Goal: Find specific page/section

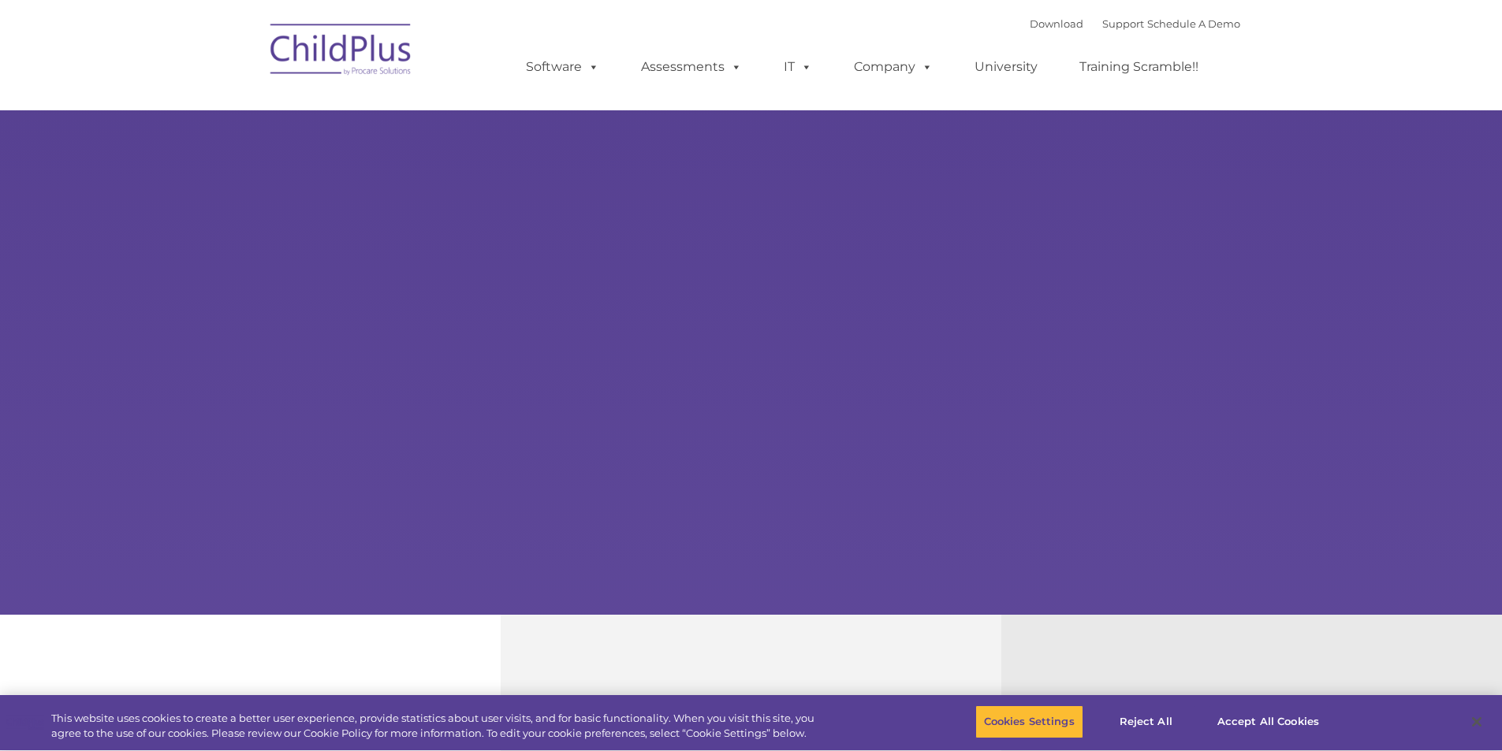
select select "MEDIUM"
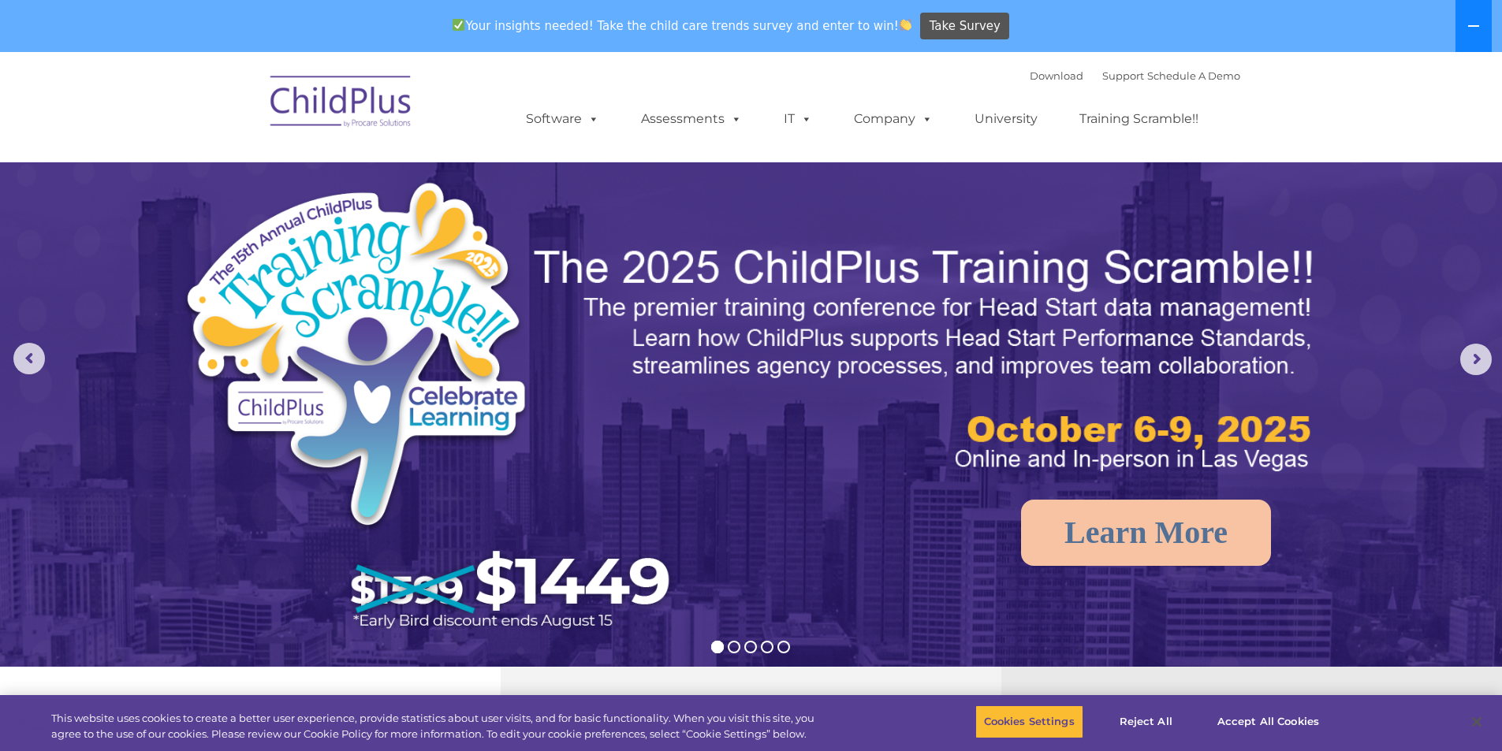
click at [1479, 27] on icon at bounding box center [1473, 26] width 11 height 2
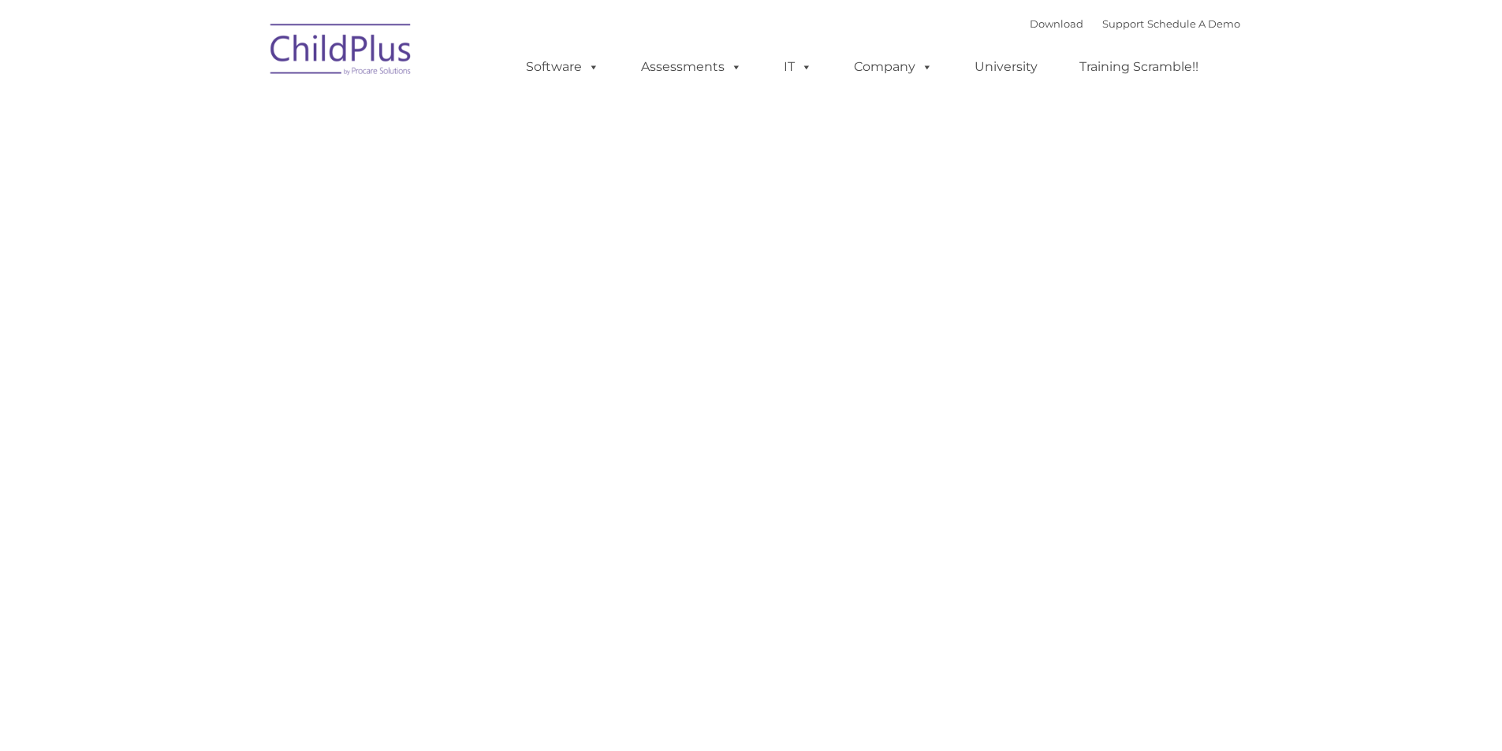
type input ""
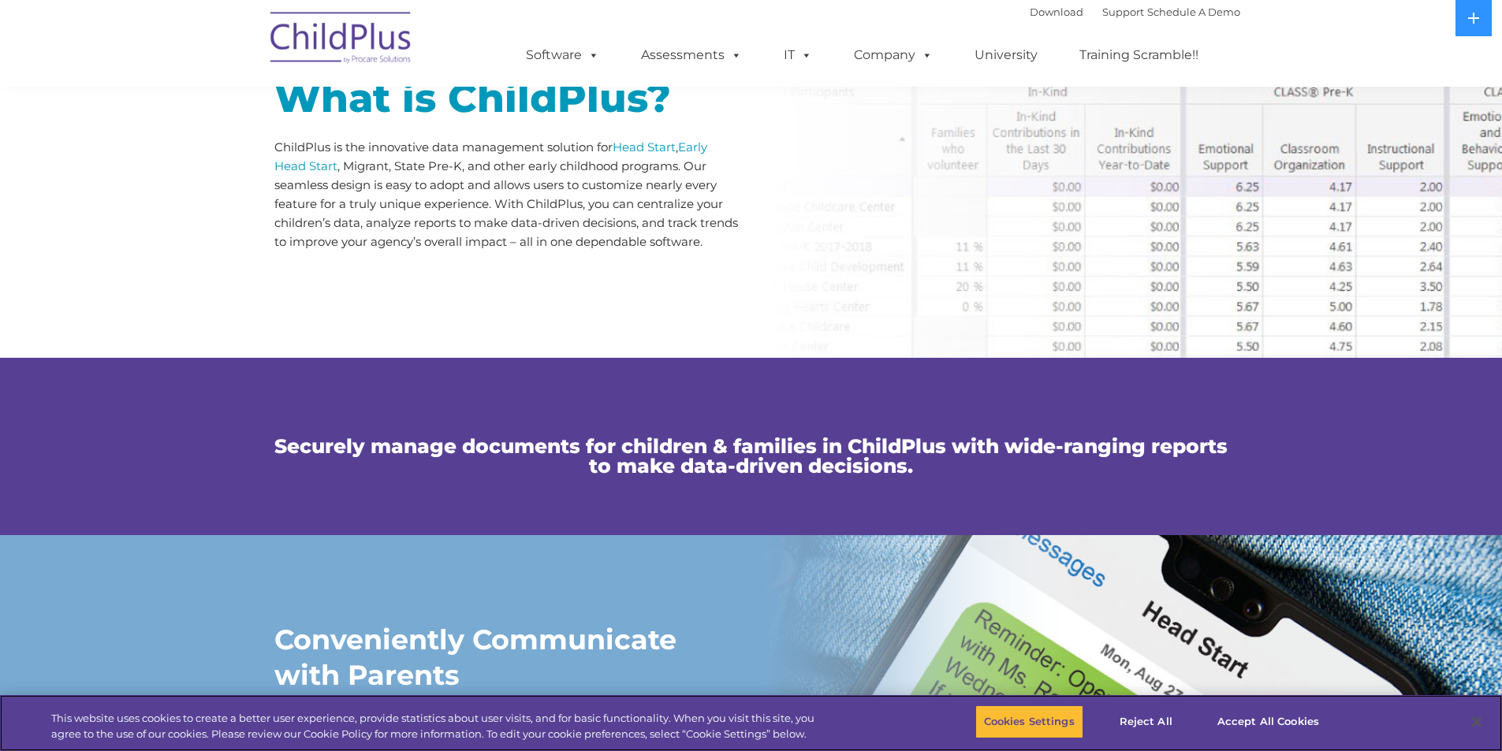
scroll to position [840, 0]
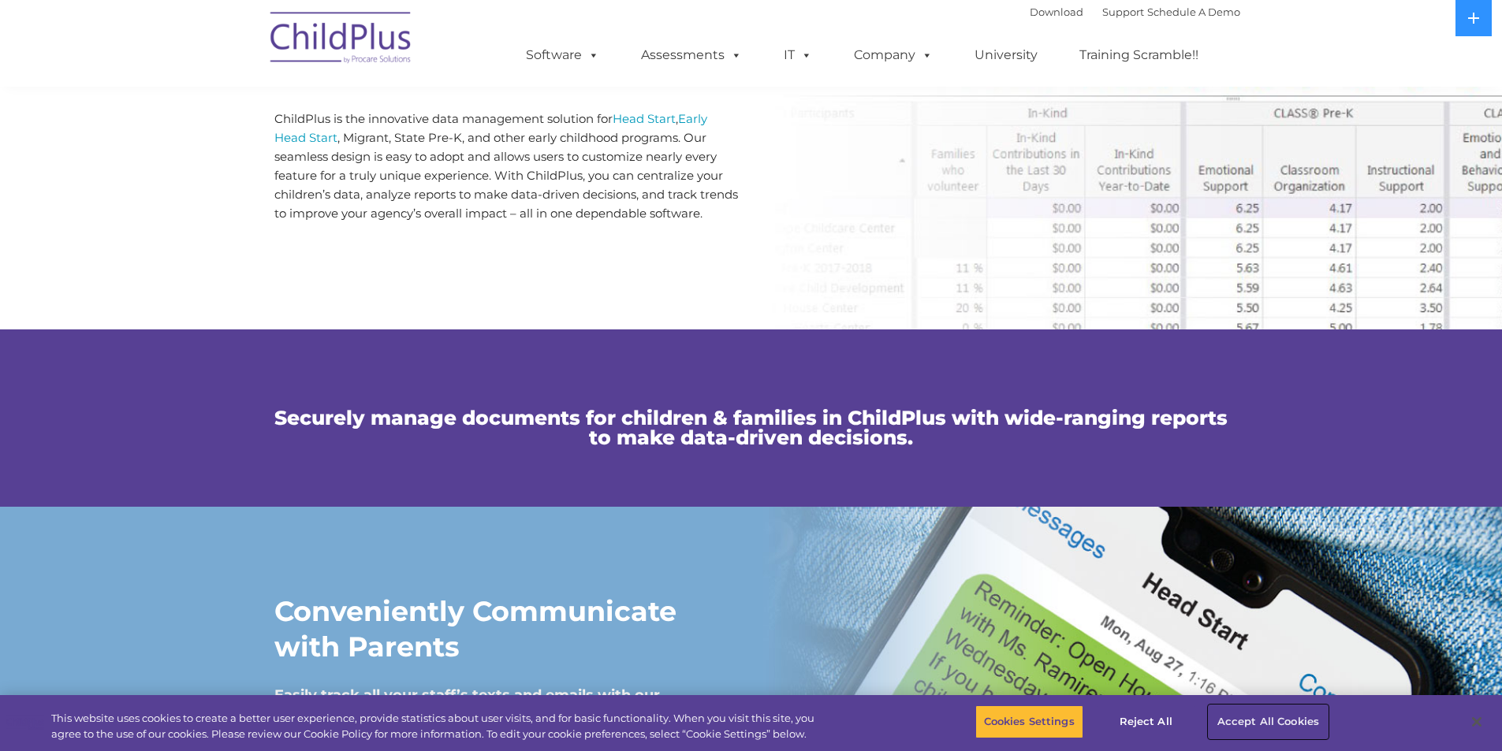
click at [1252, 717] on button "Accept All Cookies" at bounding box center [1268, 722] width 119 height 33
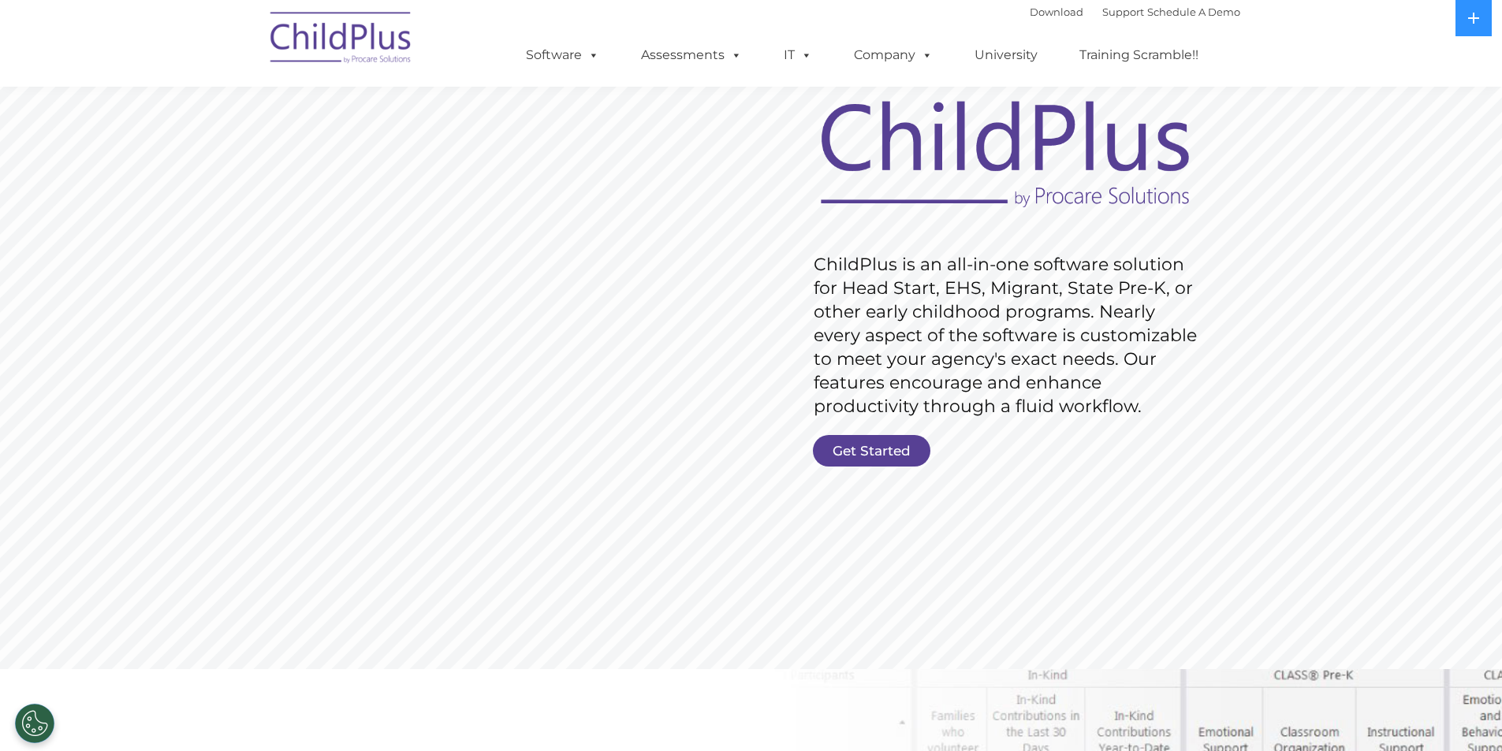
scroll to position [0, 0]
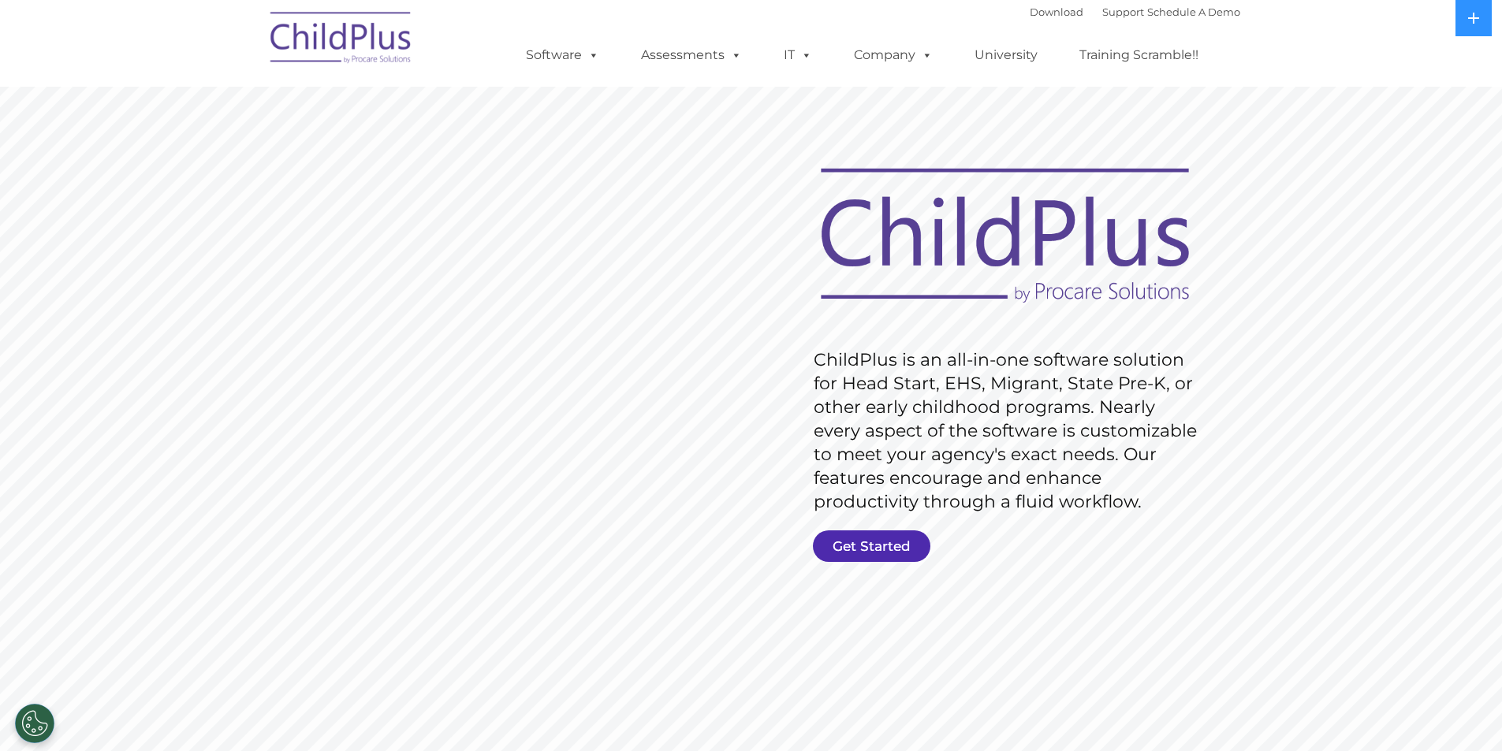
click at [896, 531] on link "Get Started" at bounding box center [871, 547] width 117 height 32
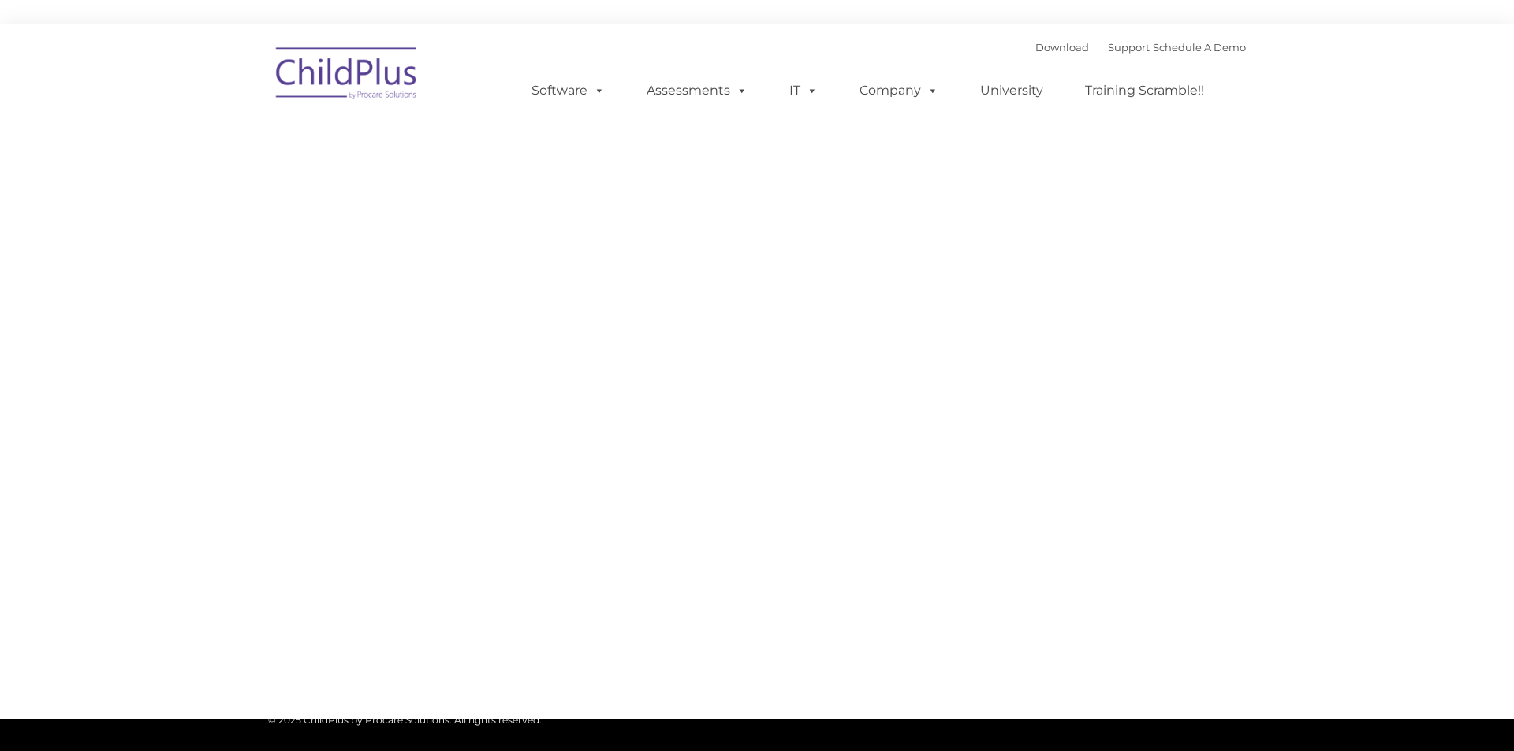
type input ""
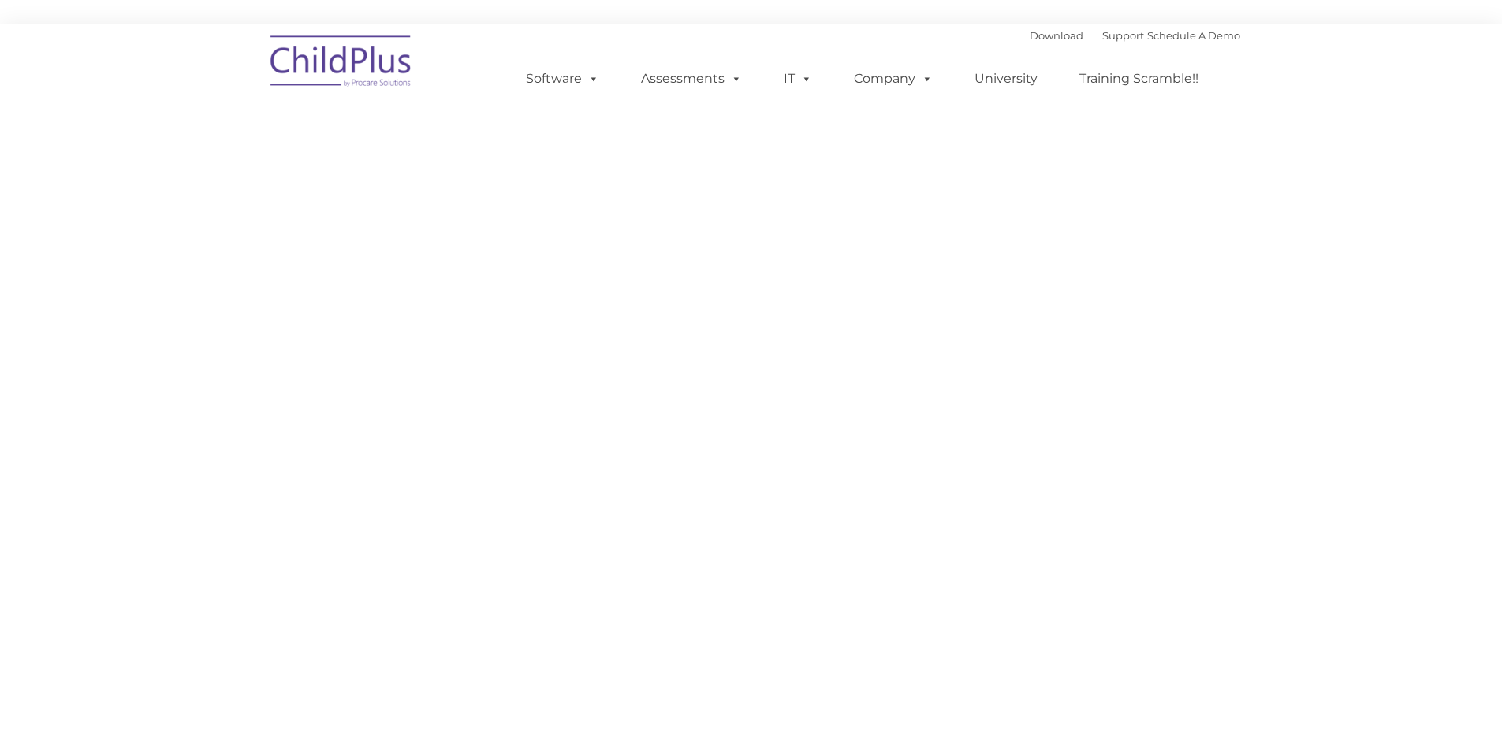
select select "MEDIUM"
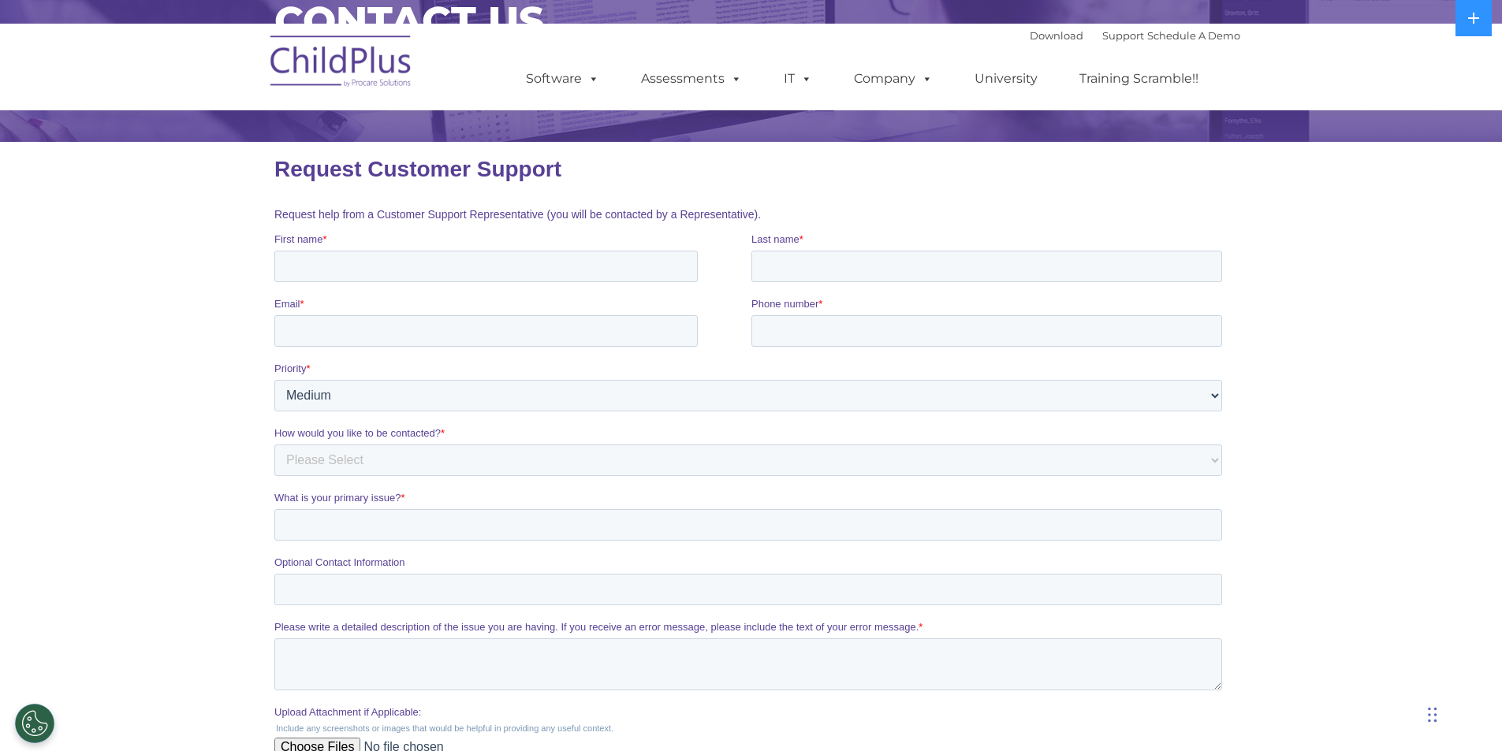
scroll to position [148, 0]
